Goal: Transaction & Acquisition: Purchase product/service

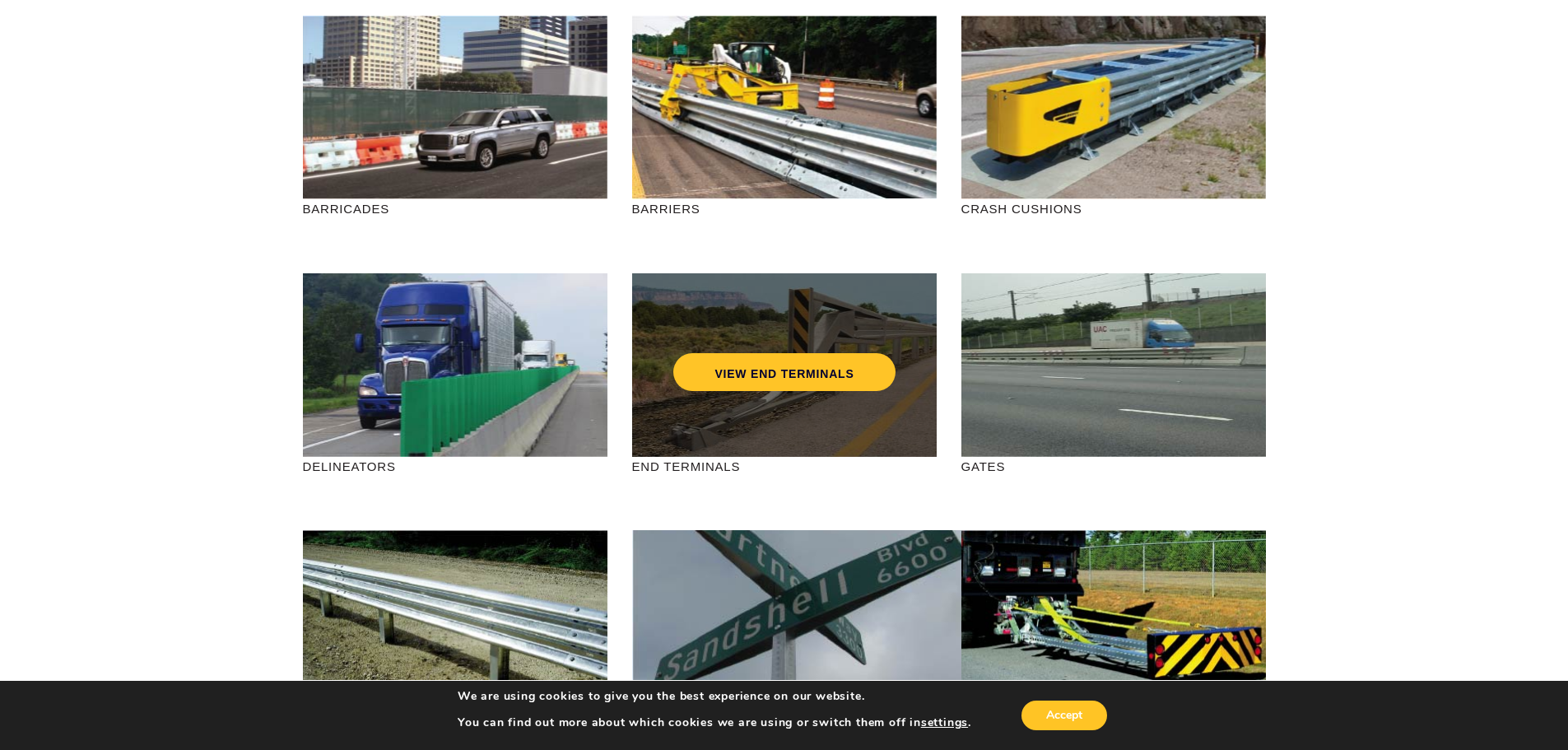
scroll to position [165, 0]
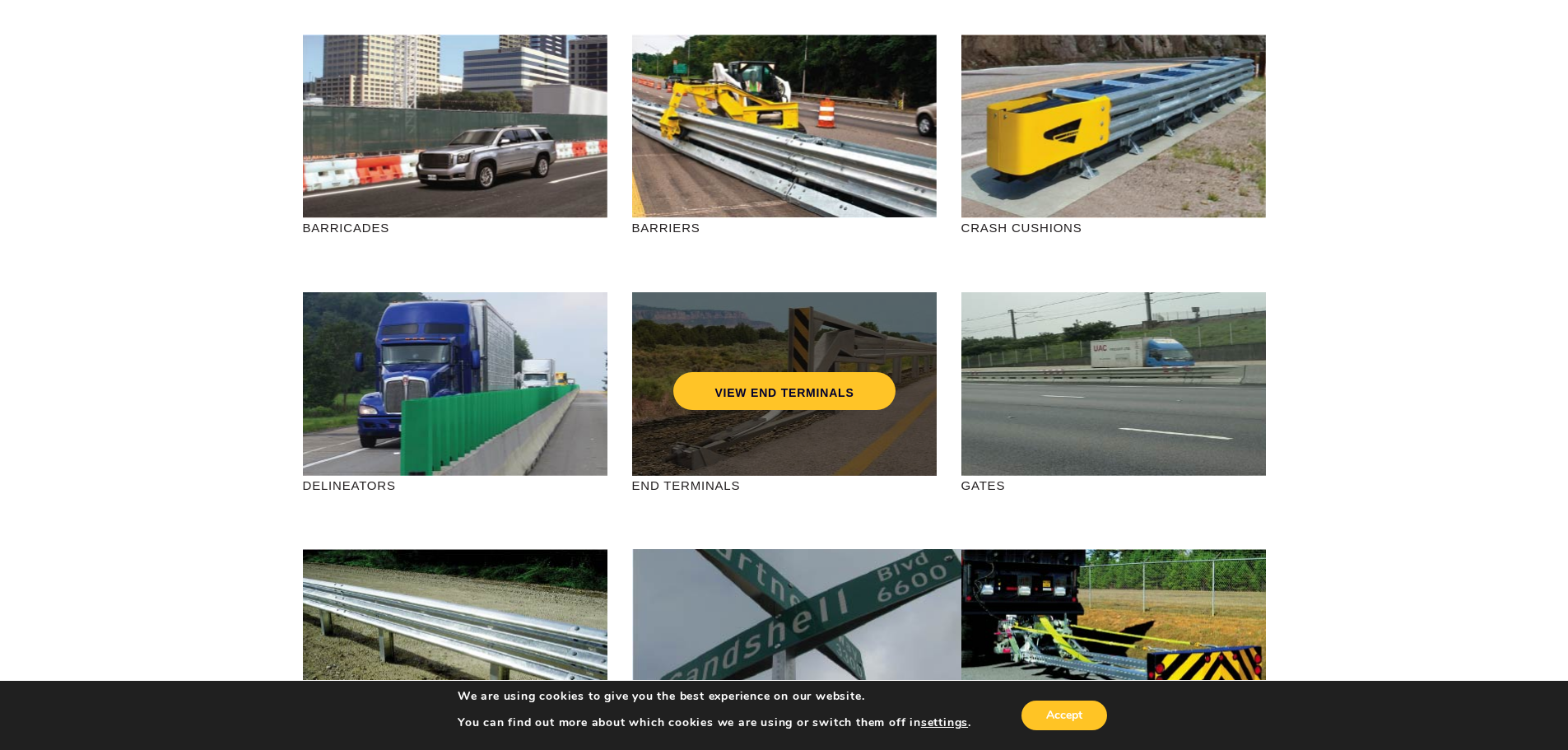
click at [774, 423] on div "VIEW END TERMINALS" at bounding box center [785, 384] width 305 height 184
click at [816, 396] on link "VIEW END TERMINALS" at bounding box center [784, 391] width 222 height 38
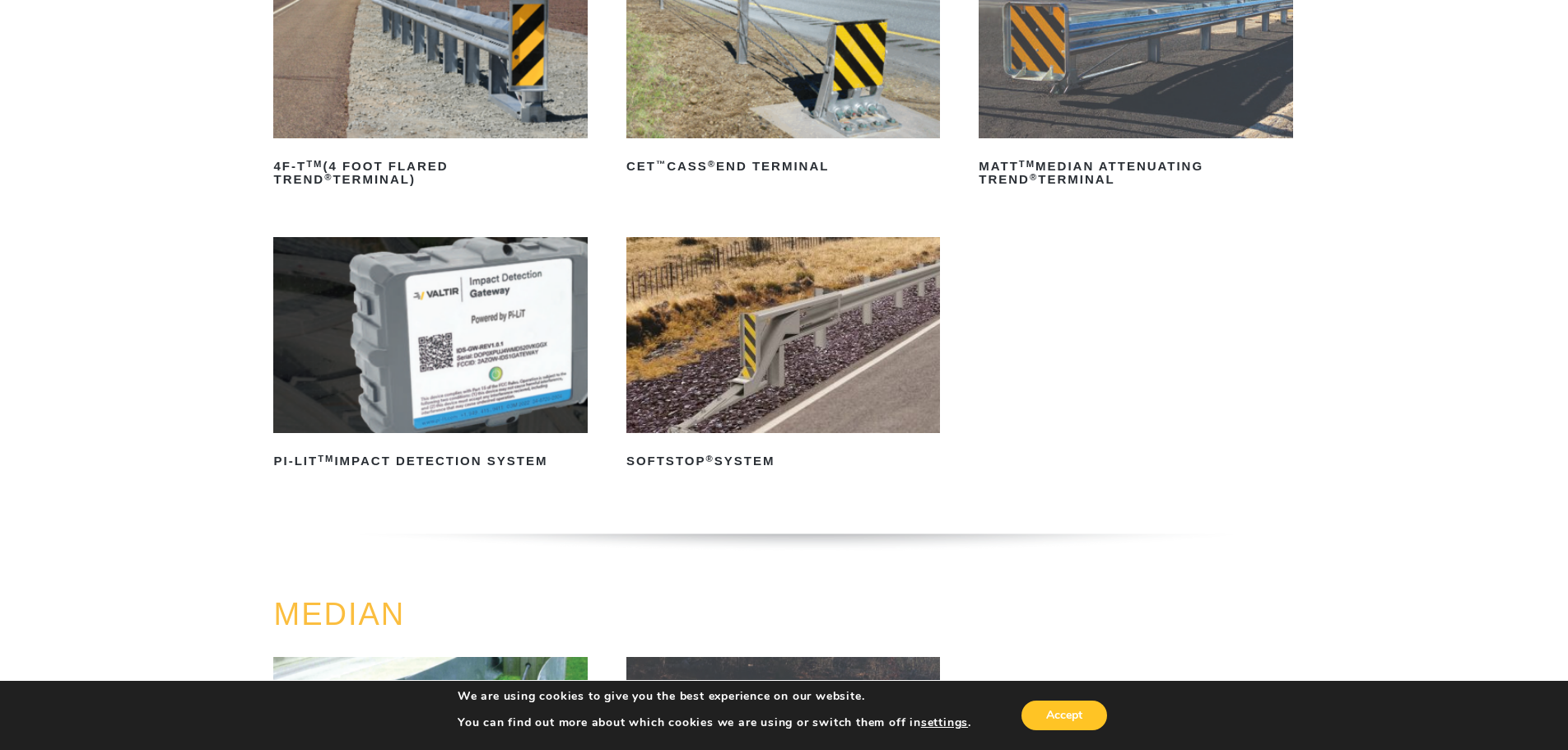
scroll to position [329, 0]
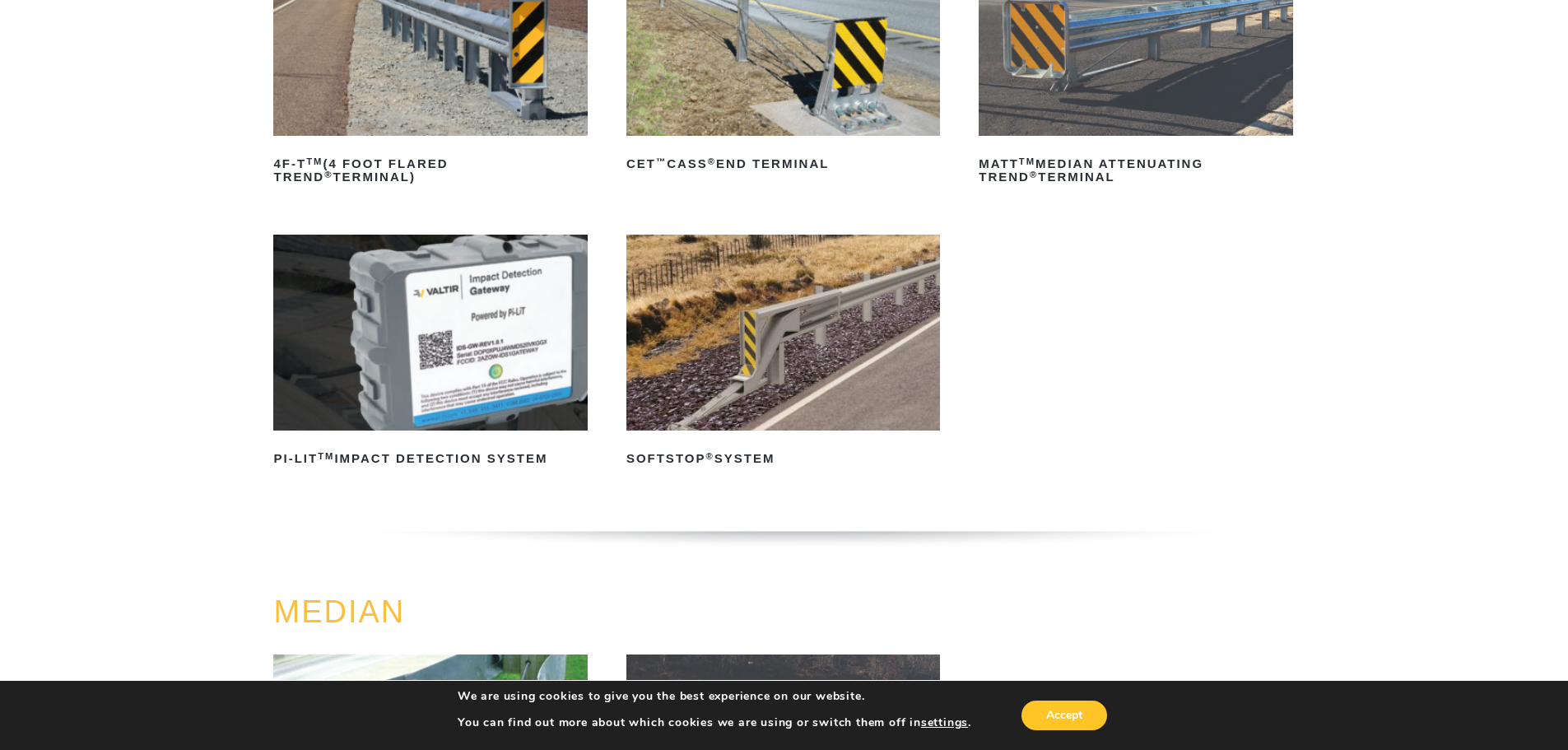
click at [814, 278] on img at bounding box center [783, 332] width 313 height 196
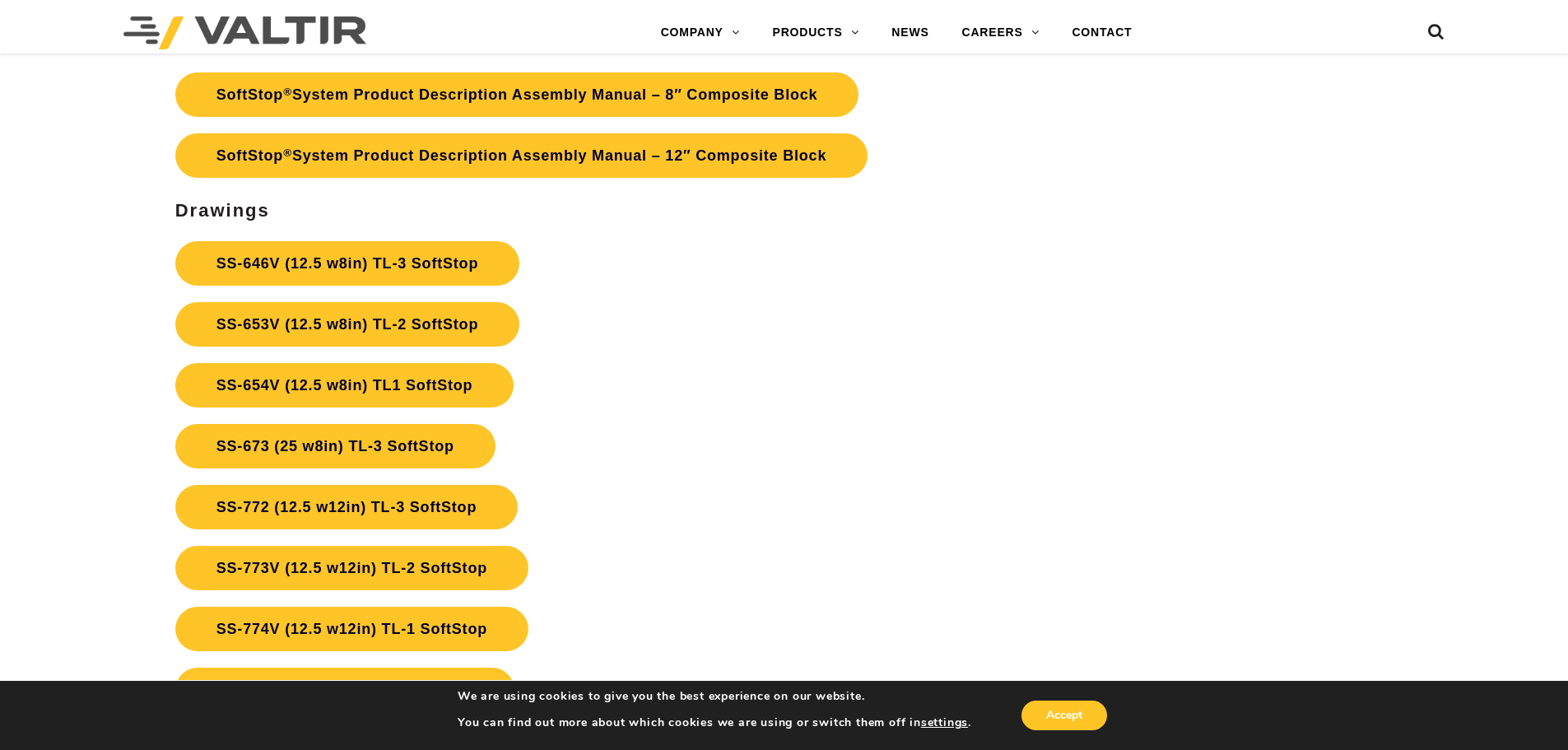
scroll to position [6094, 0]
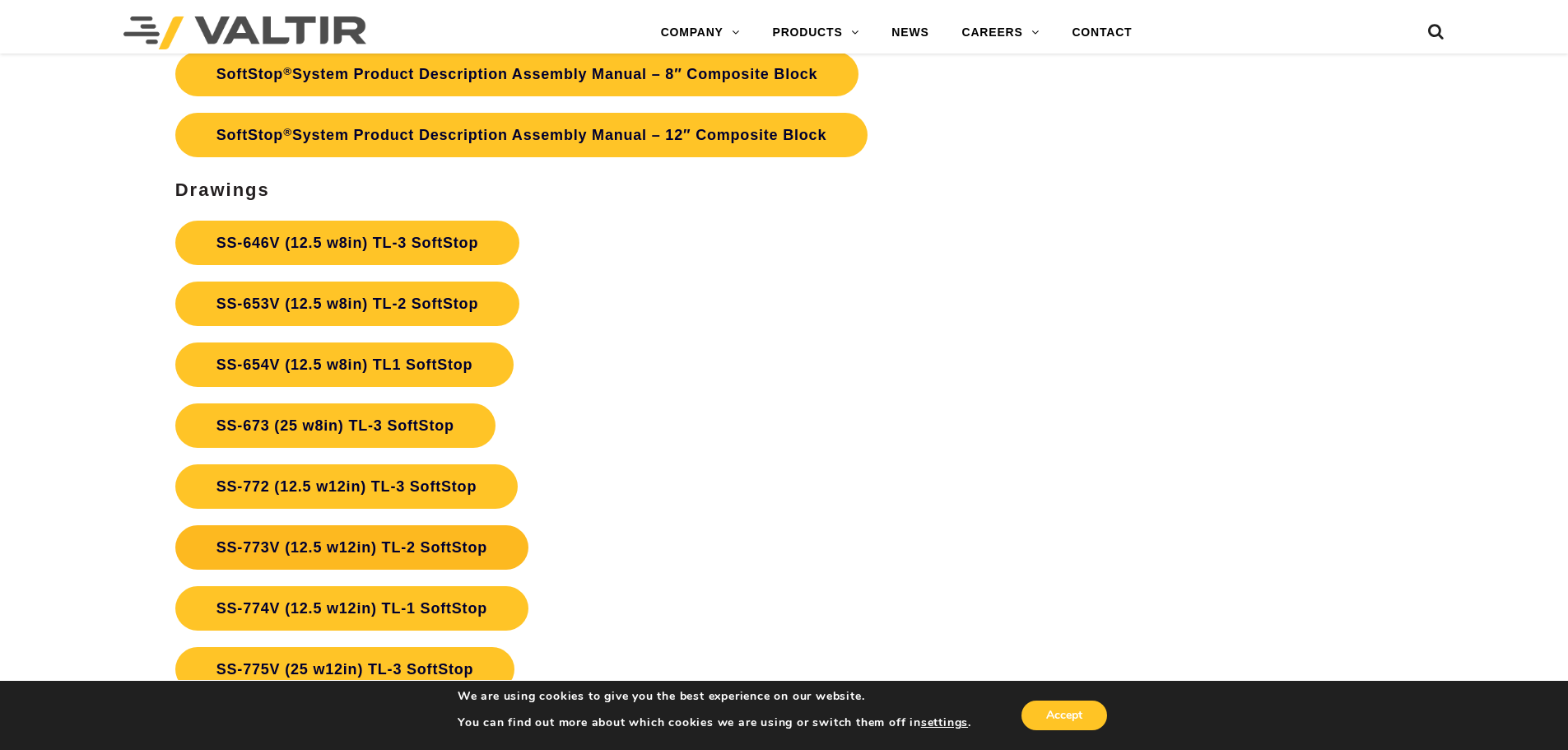
click at [347, 547] on link "SS-773V (12.5 w12in) TL-2 SoftStop" at bounding box center [352, 548] width 353 height 45
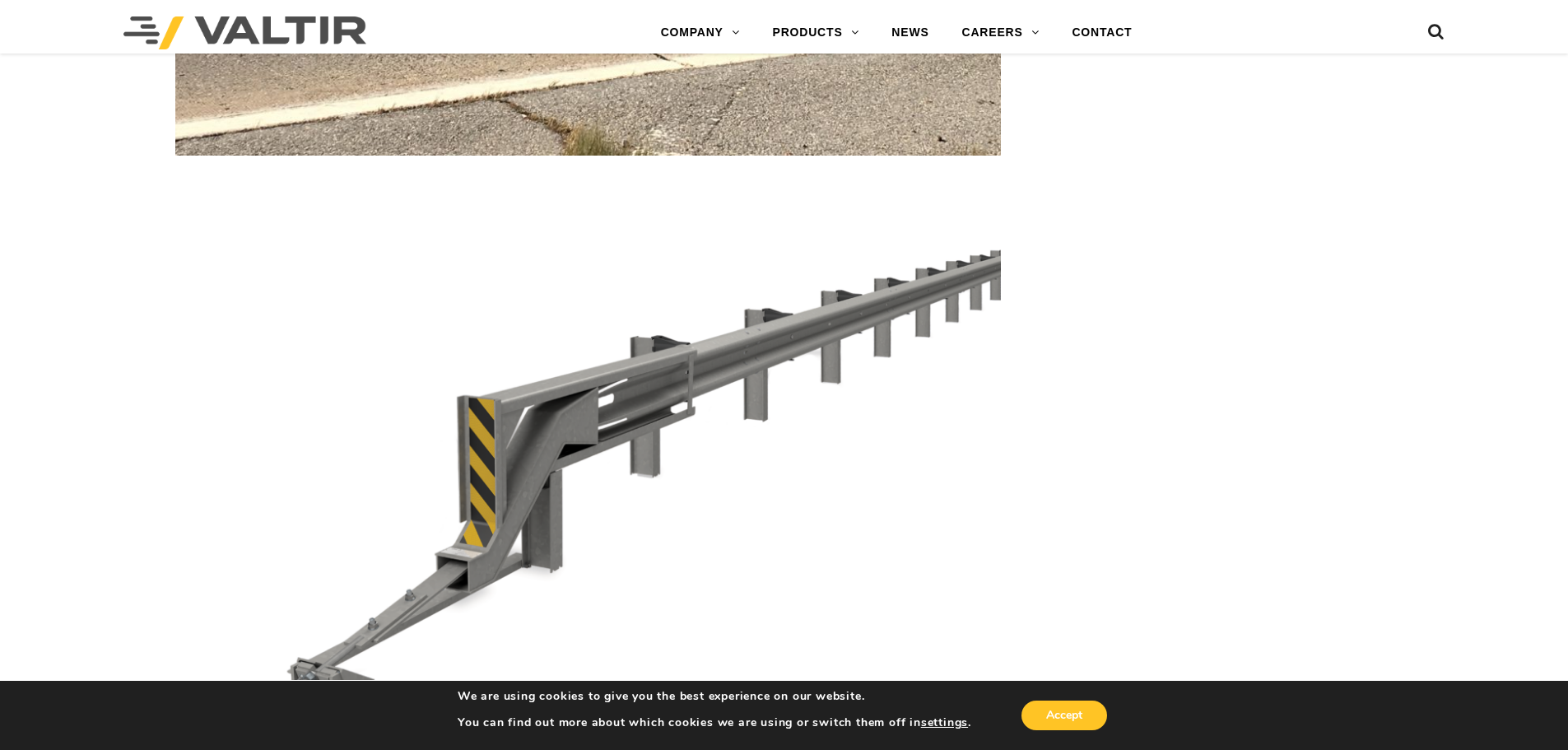
scroll to position [5349, 0]
